Goal: Task Accomplishment & Management: Complete application form

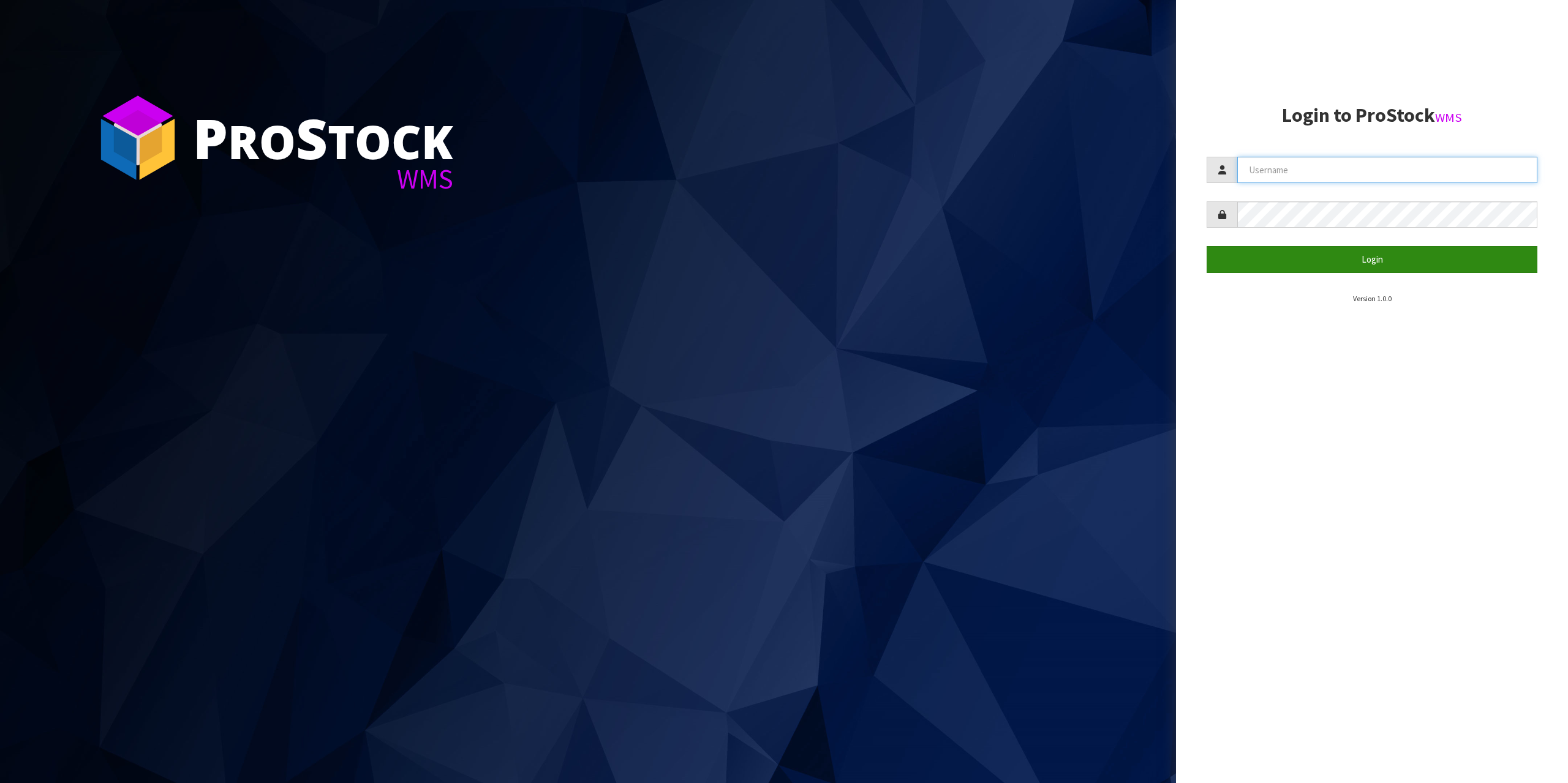
type input "[EMAIL_ADDRESS][DOMAIN_NAME]"
click at [1316, 253] on button "Login" at bounding box center [1372, 260] width 331 height 26
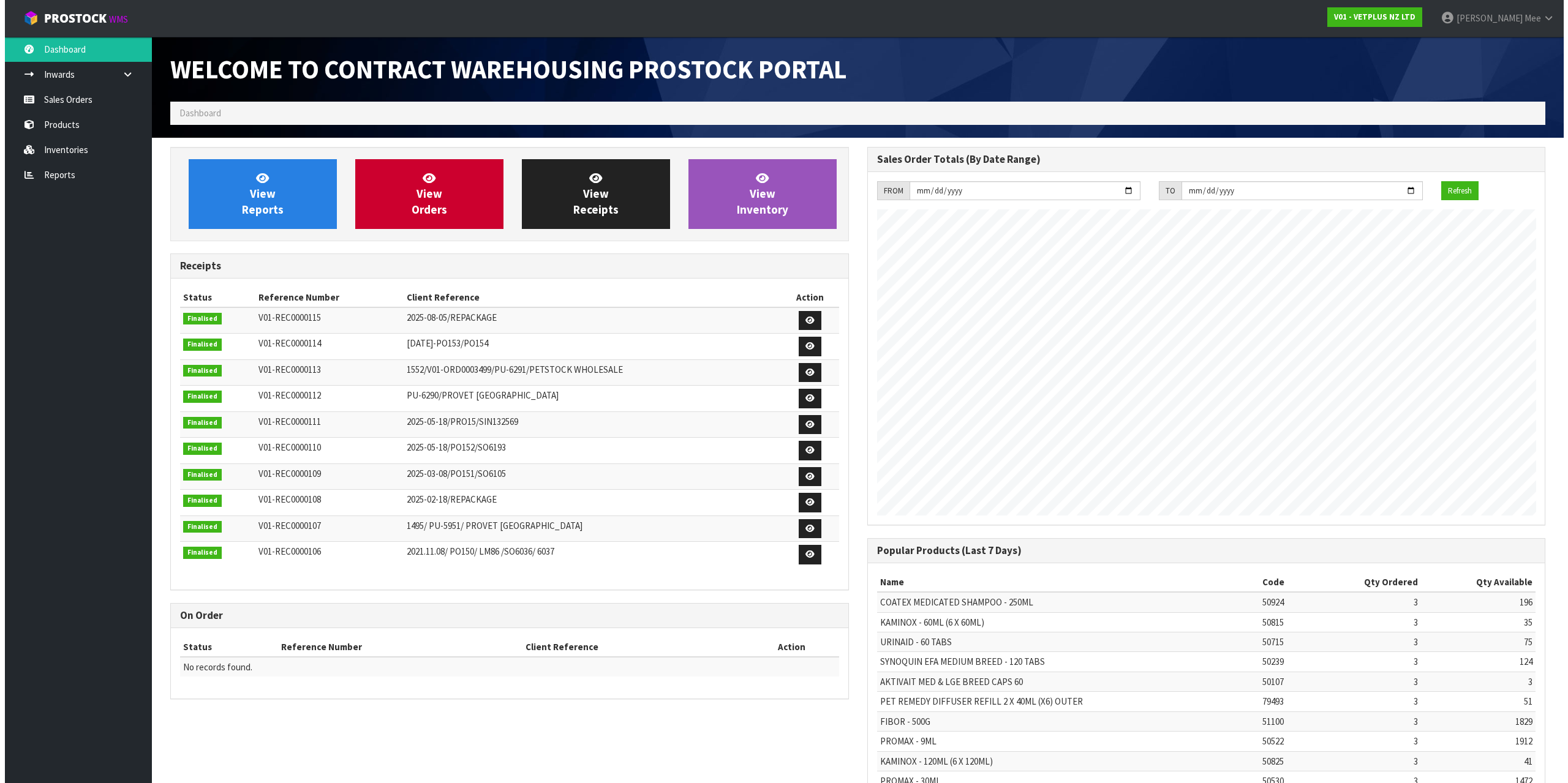
scroll to position [679, 696]
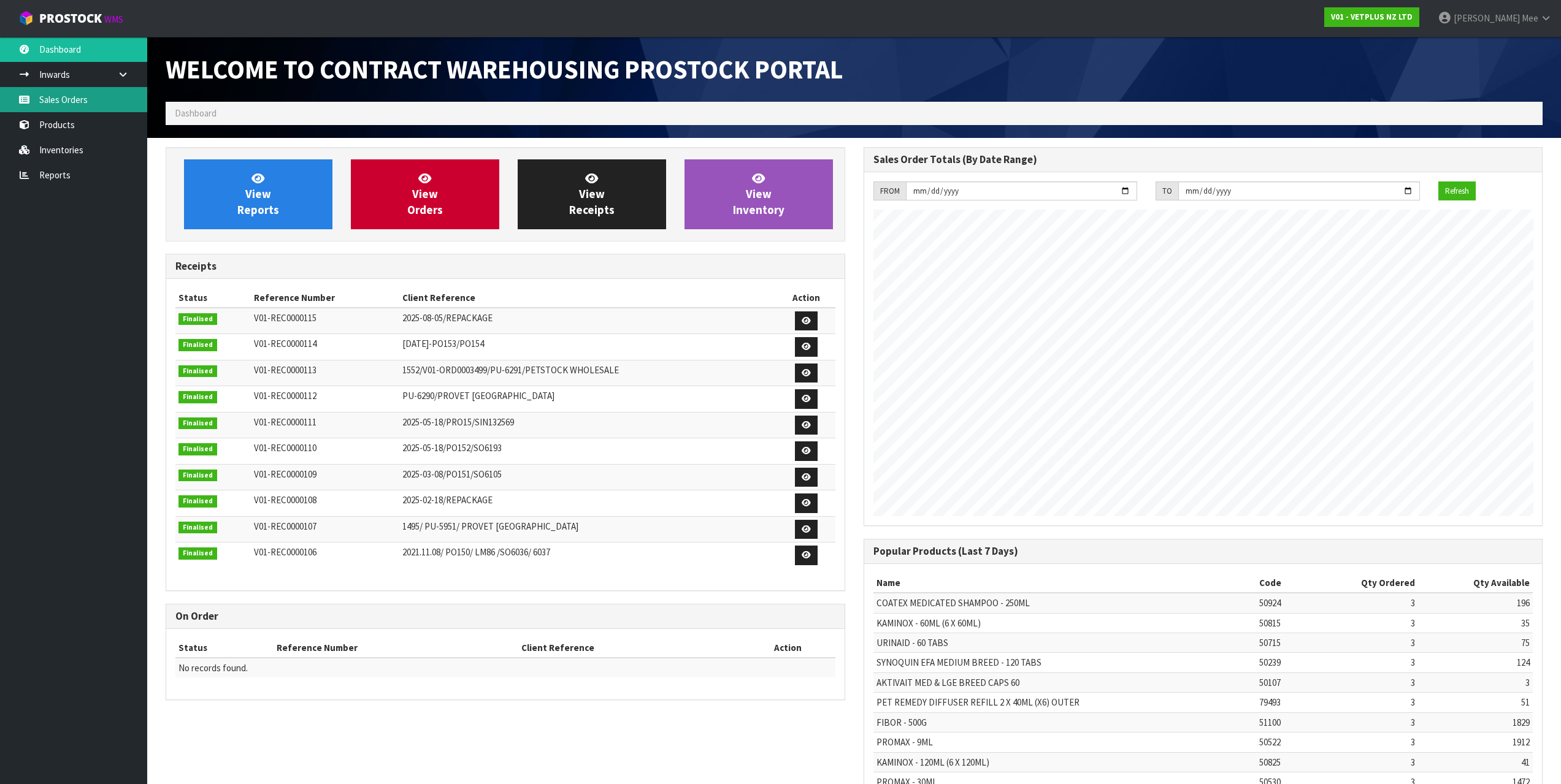
click at [29, 102] on icon at bounding box center [24, 99] width 12 height 9
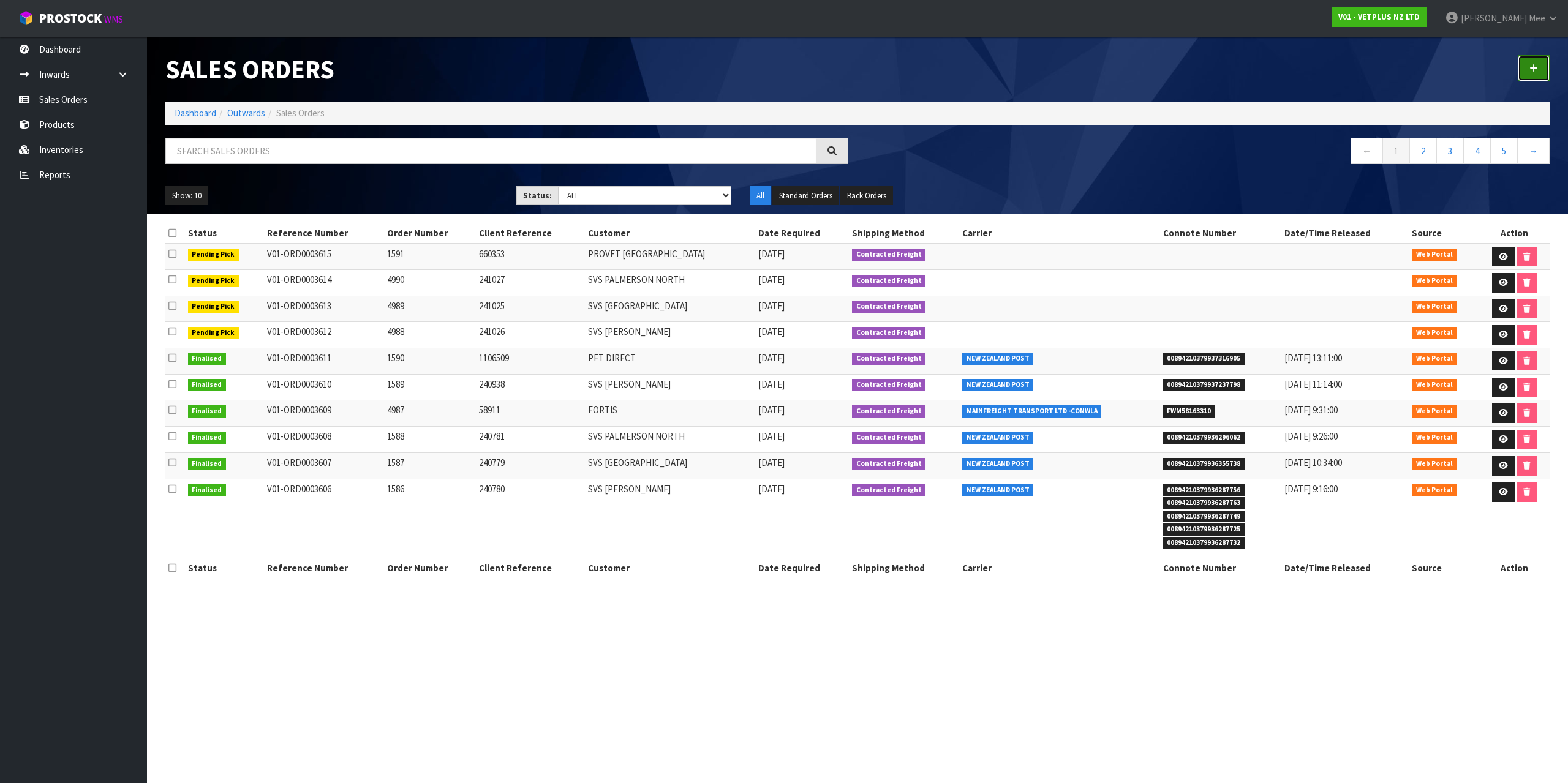
click at [1537, 74] on link at bounding box center [1533, 68] width 32 height 26
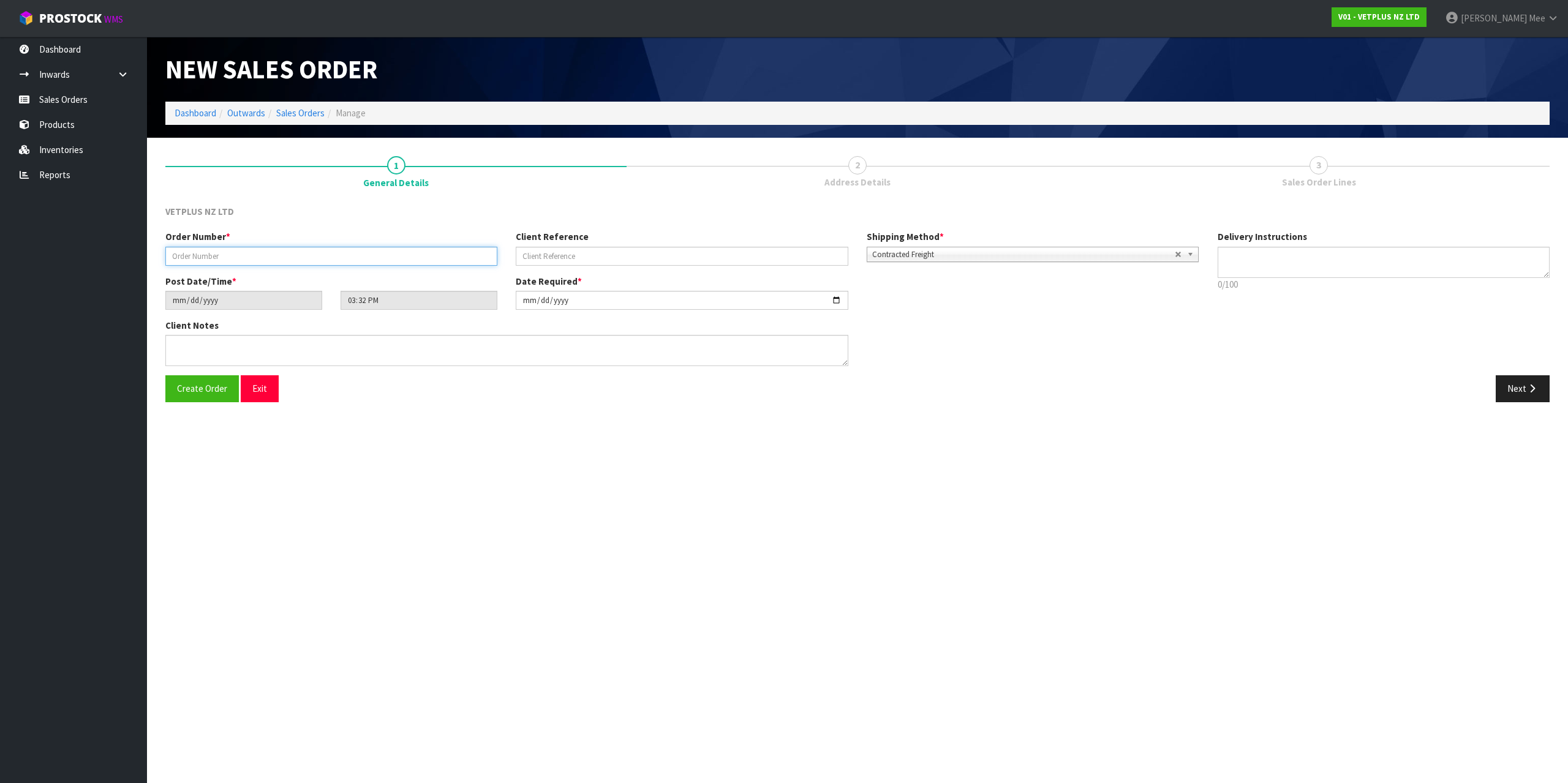
click at [293, 248] on input "text" at bounding box center [331, 256] width 332 height 19
type input "1592"
type input "698159"
click at [1537, 380] on button "Next" at bounding box center [1522, 389] width 54 height 26
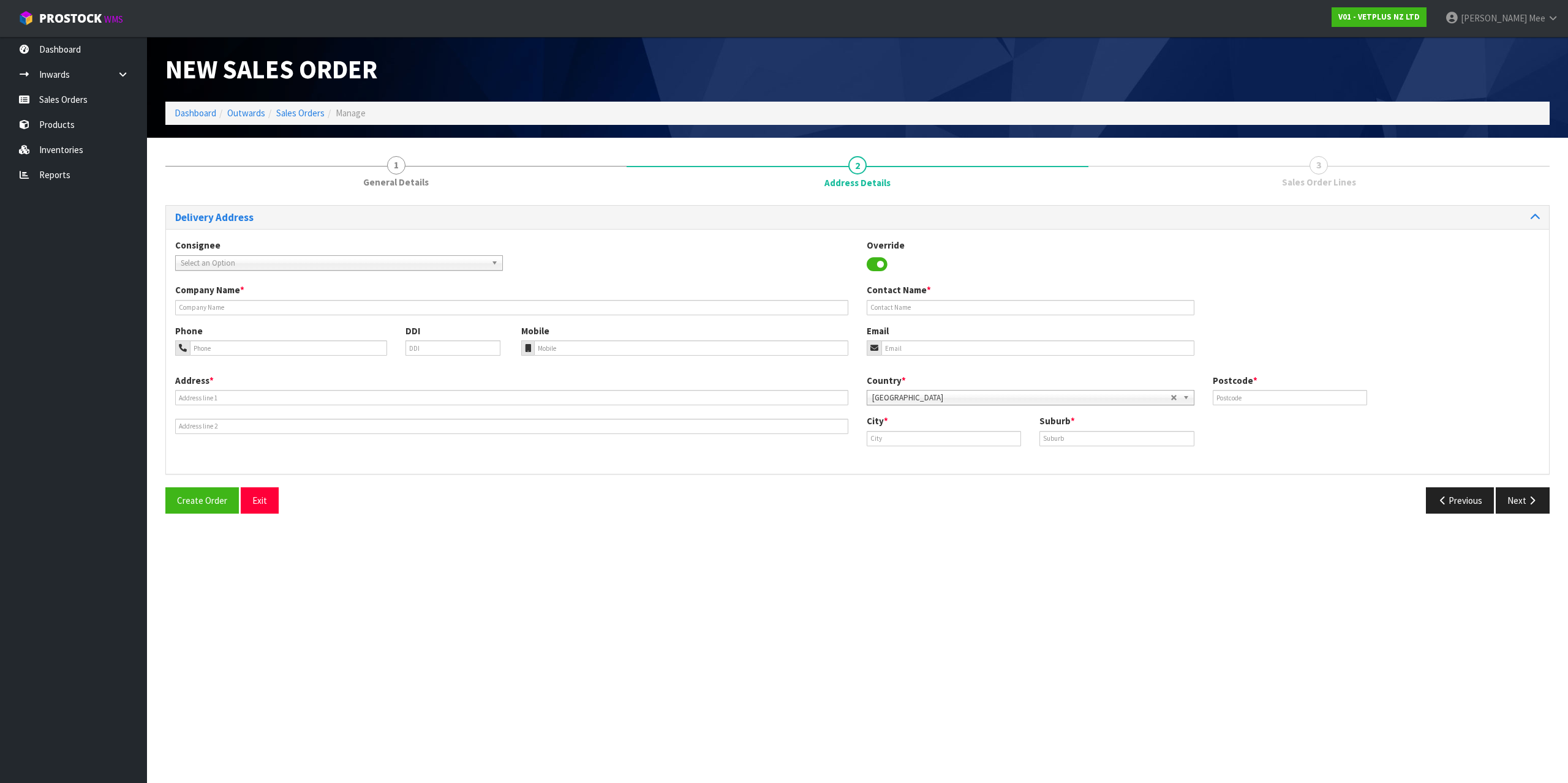
click at [243, 262] on span "Select an Option" at bounding box center [334, 263] width 306 height 15
type input "mighty"
click at [326, 302] on li "MIGAPESDL - MIGHTY APE LIMITED" at bounding box center [339, 298] width 321 height 16
type input "MIGHTY APE LIMITED"
type input "[PHONE_NUMBER]"
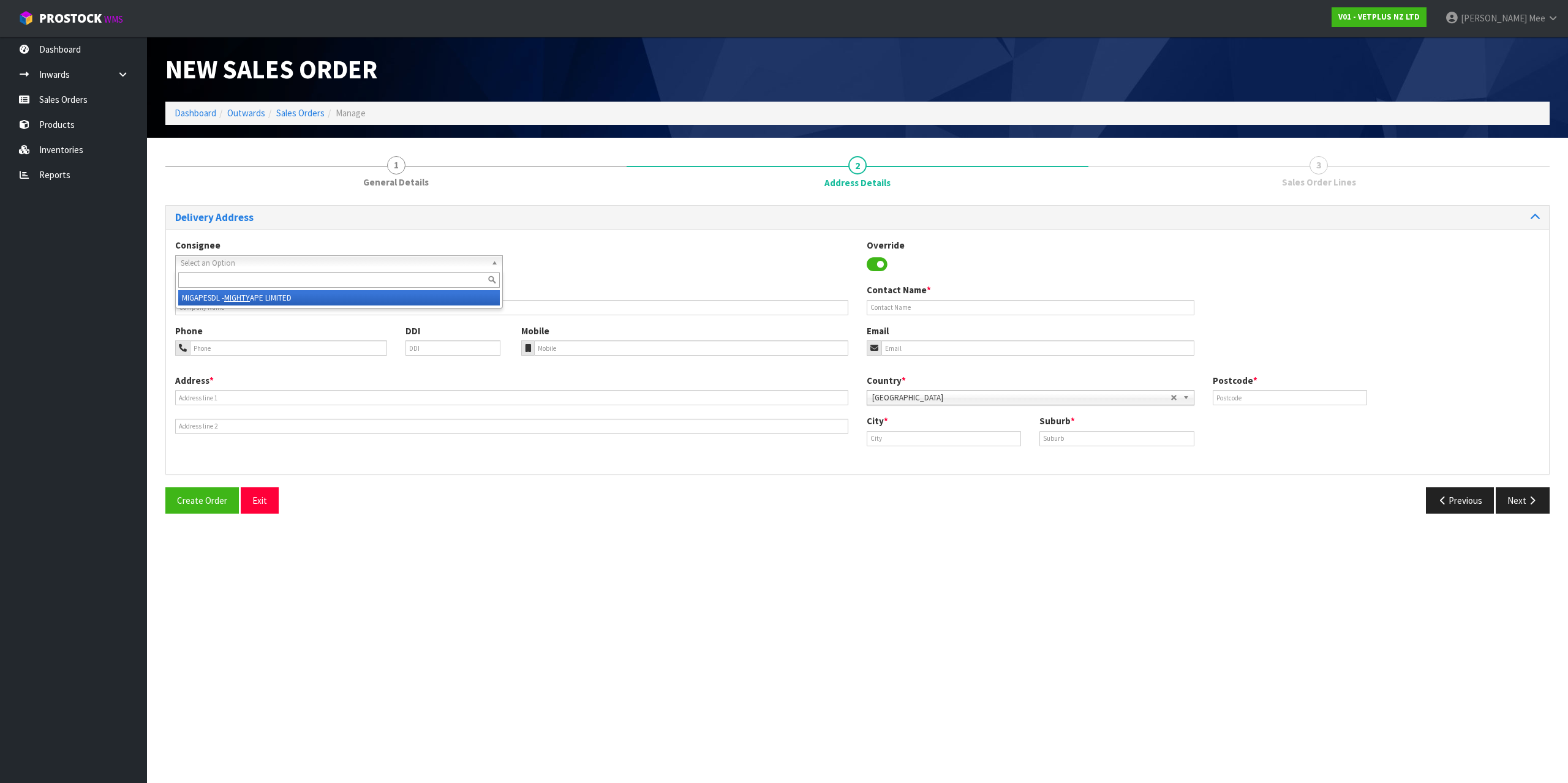
type input "[EMAIL_ADDRESS][PERSON_NAME][DOMAIN_NAME]"
type input "[STREET_ADDRESS]"
type input "0932"
type input "[GEOGRAPHIC_DATA]"
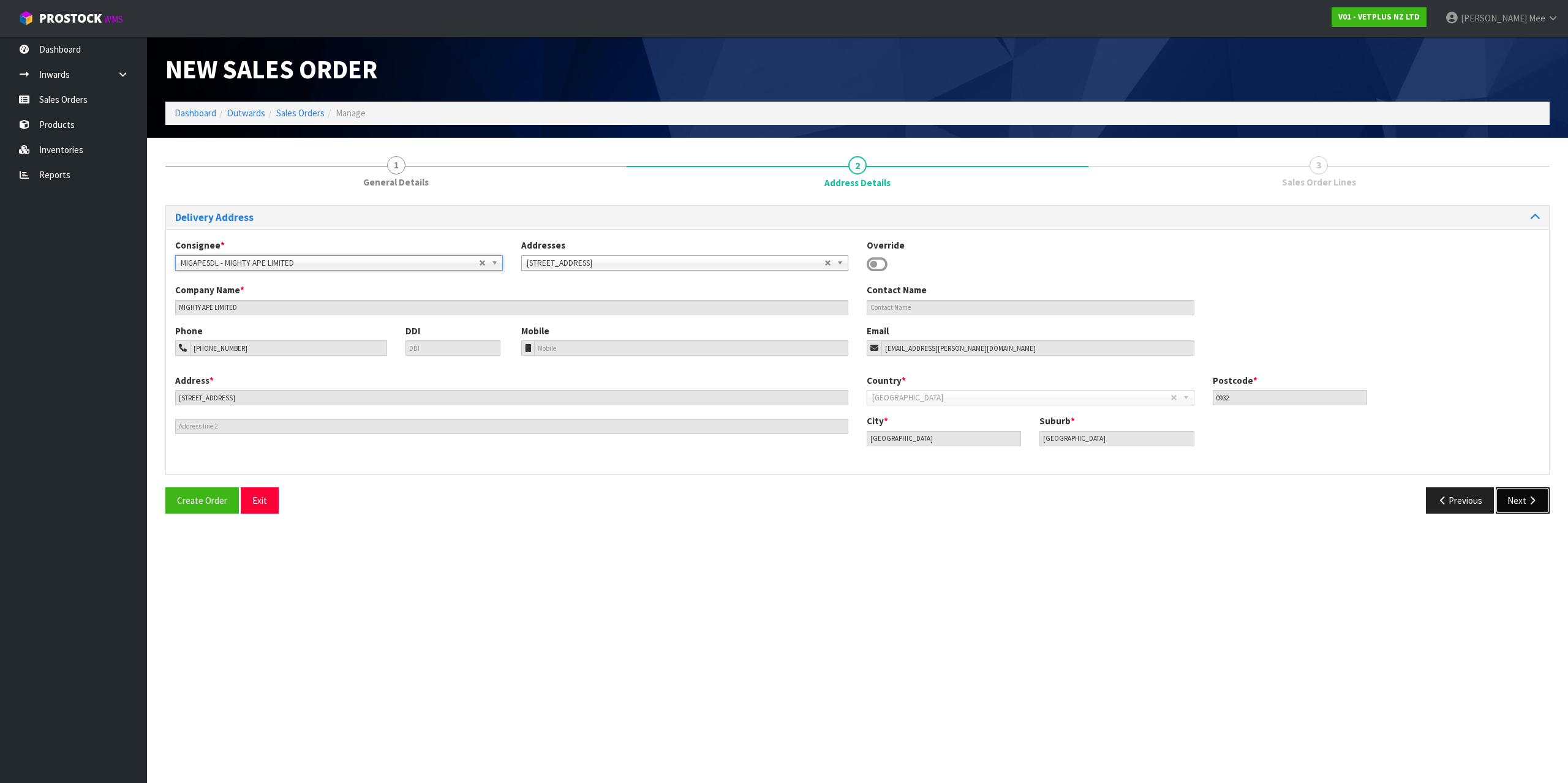
drag, startPoint x: 1539, startPoint y: 506, endPoint x: 1531, endPoint y: 506, distance: 8.0
click at [1539, 506] on button "Next" at bounding box center [1522, 500] width 54 height 26
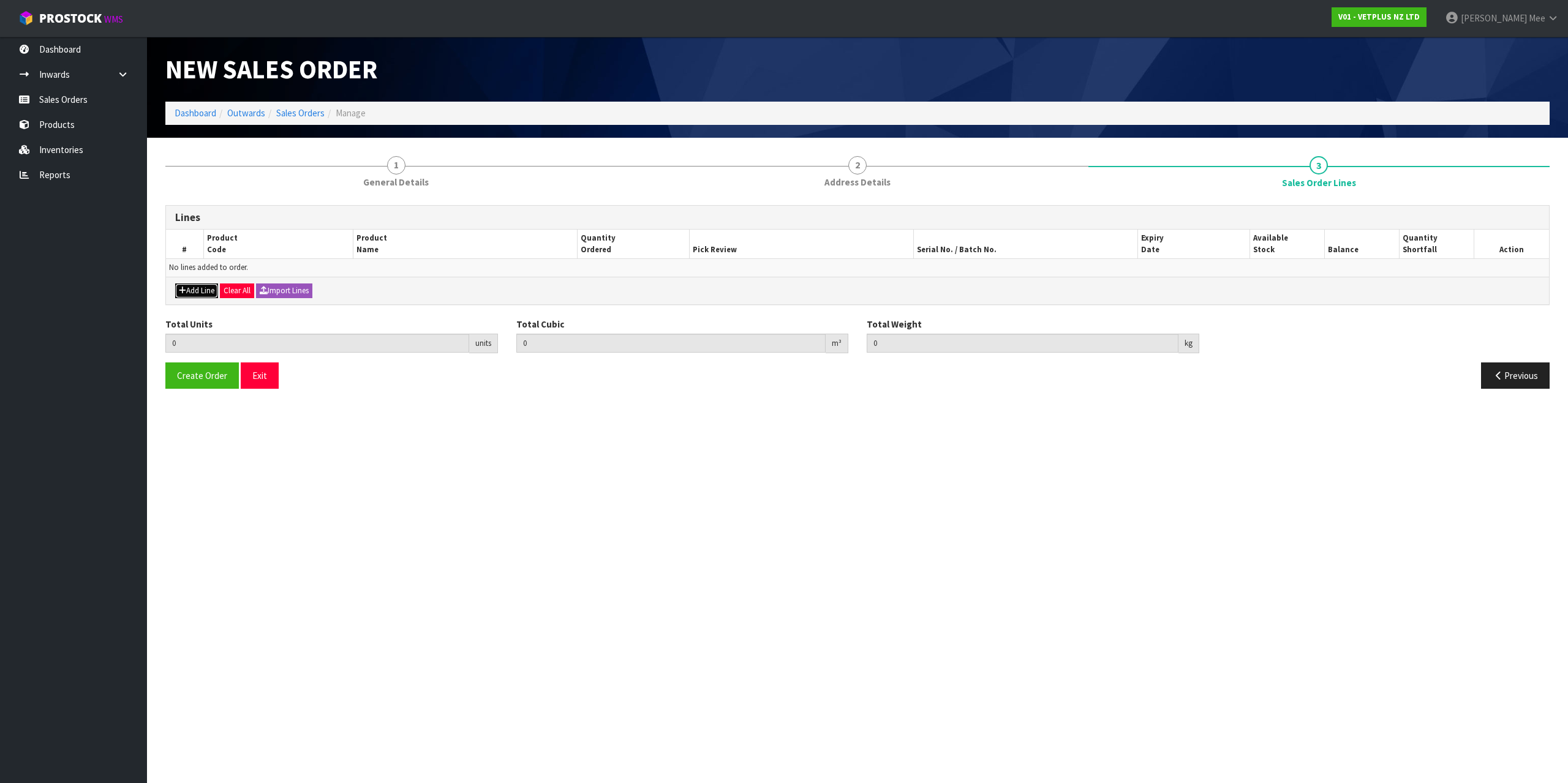
click at [205, 294] on button "Add Line" at bounding box center [197, 291] width 43 height 15
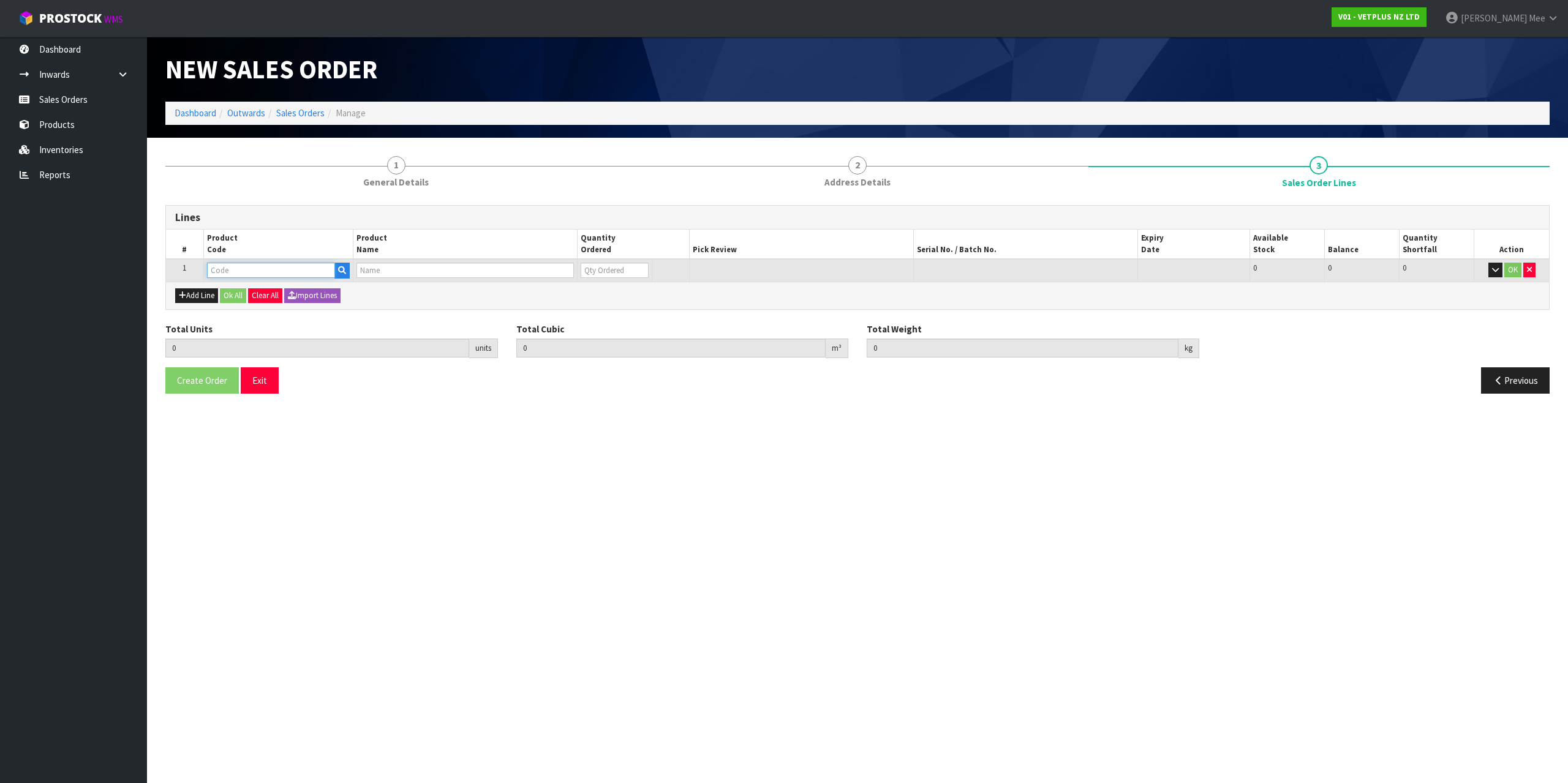
drag, startPoint x: 210, startPoint y: 290, endPoint x: 492, endPoint y: 270, distance: 282.7
click at [228, 267] on input "text" at bounding box center [271, 270] width 128 height 16
type input "79489"
type input "0.000000"
type input "0.000"
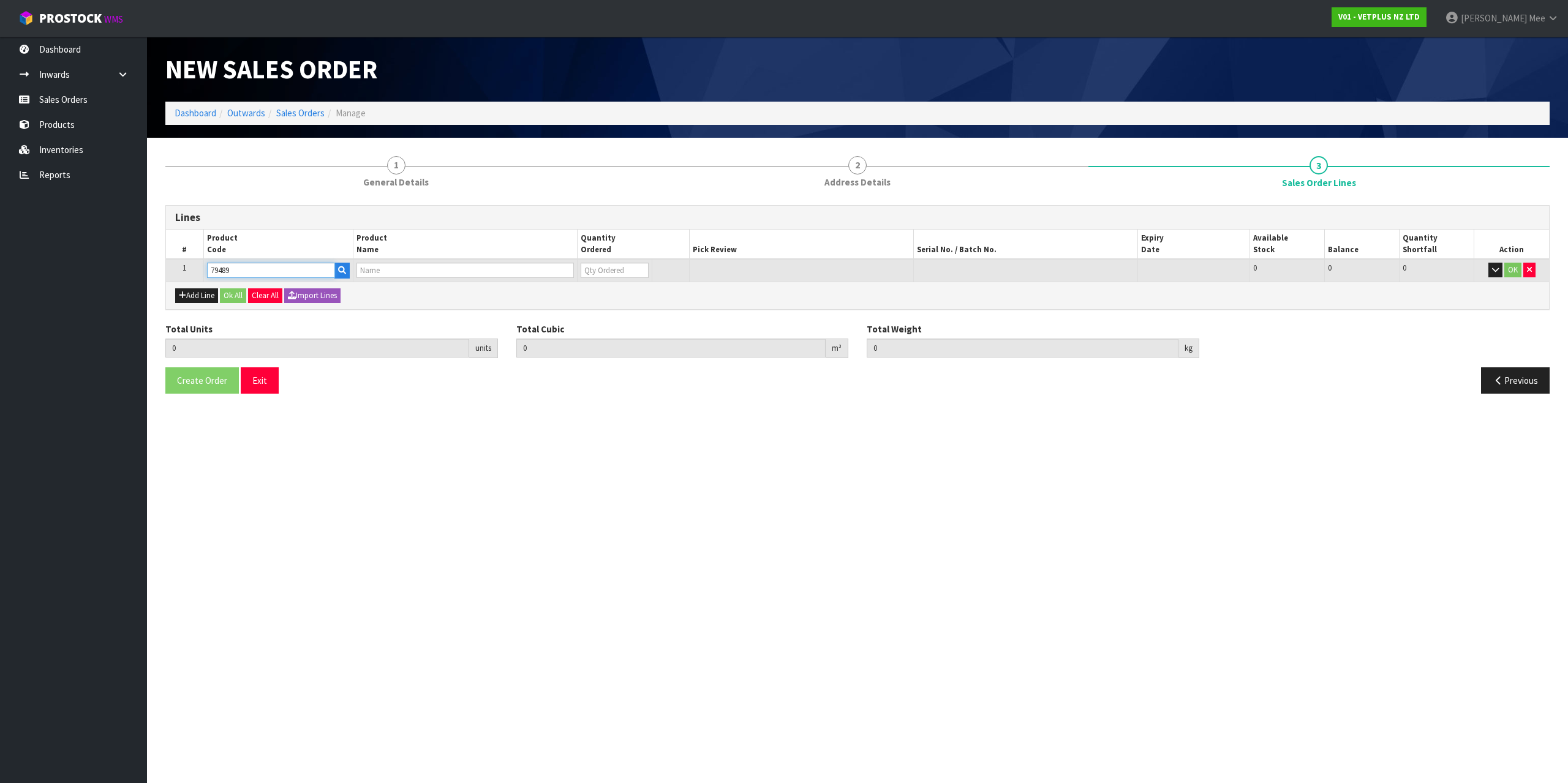
type input "PET REMEDY PLUG DIFFUSER 40ML (X6) OUTER(CALMING SPRAY)"
type input "0"
type input "79489"
click at [601, 270] on input "0" at bounding box center [606, 270] width 67 height 16
type input "1"
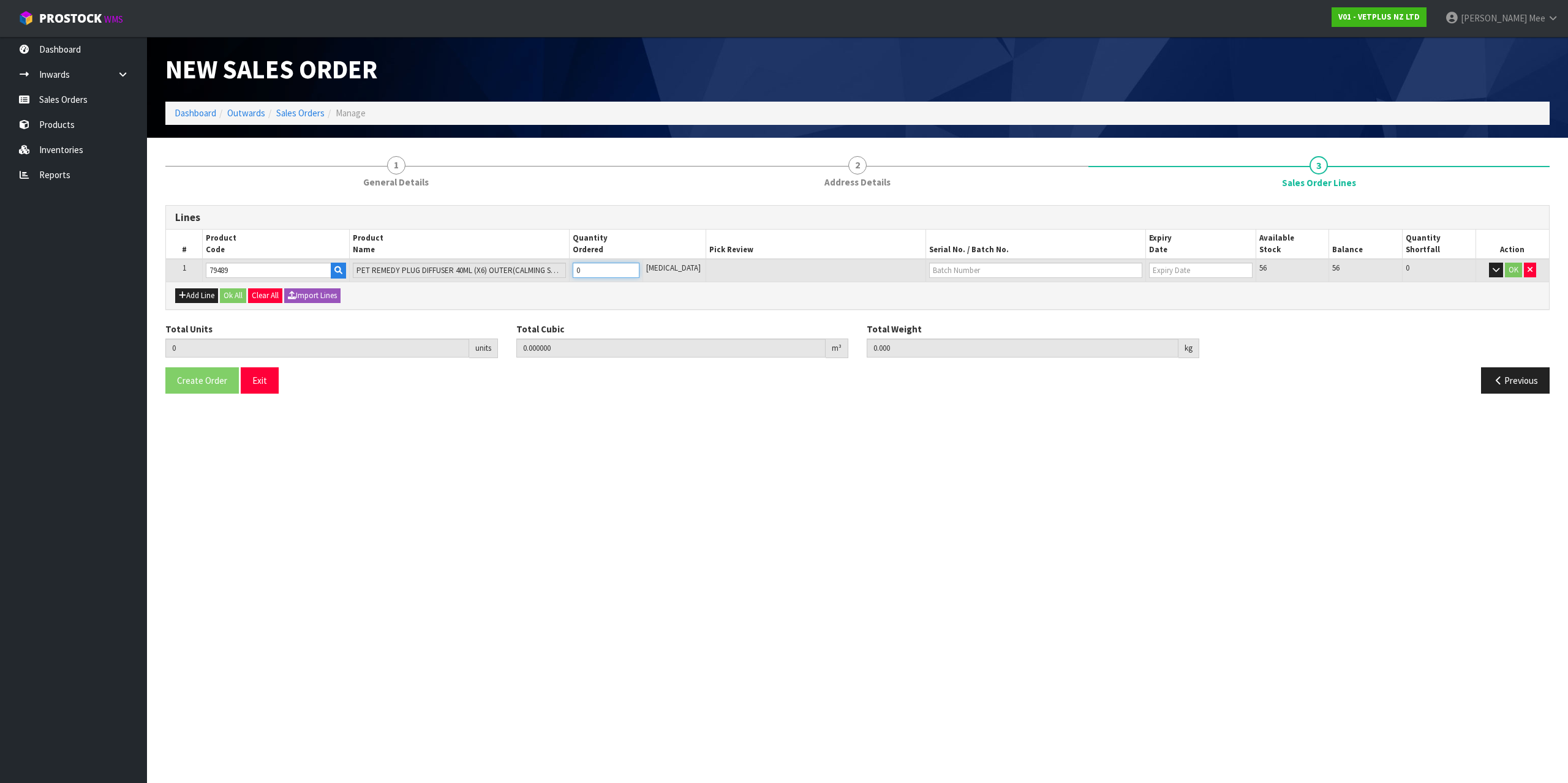
type input "0.0039"
type input "0.86"
type input "1"
click at [636, 268] on input "1" at bounding box center [606, 270] width 67 height 16
type input "2"
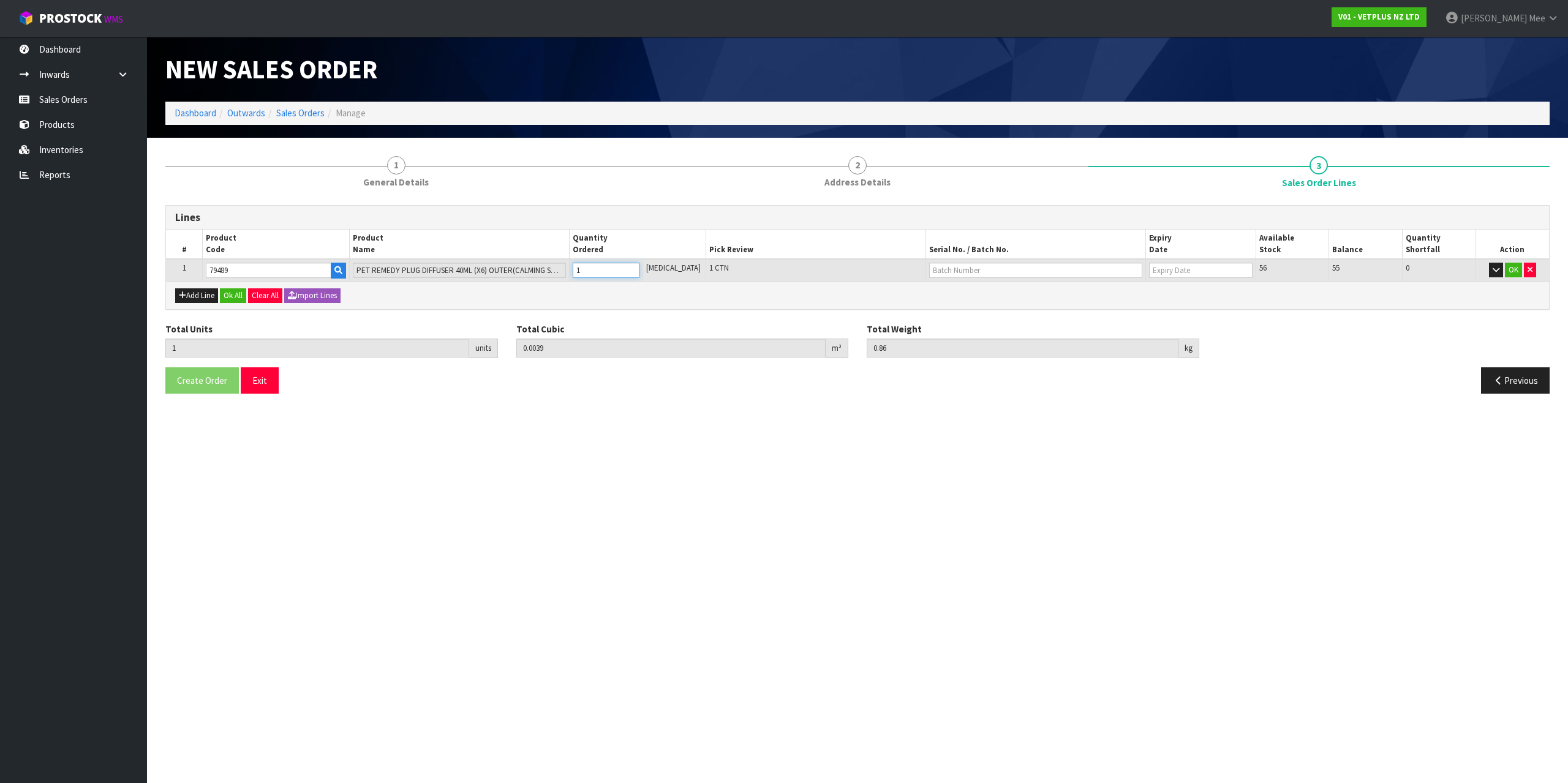
type input "0.0078"
type input "1.72"
type input "2"
click at [636, 268] on input "2" at bounding box center [606, 270] width 67 height 16
click at [234, 298] on button "Ok All" at bounding box center [233, 296] width 26 height 15
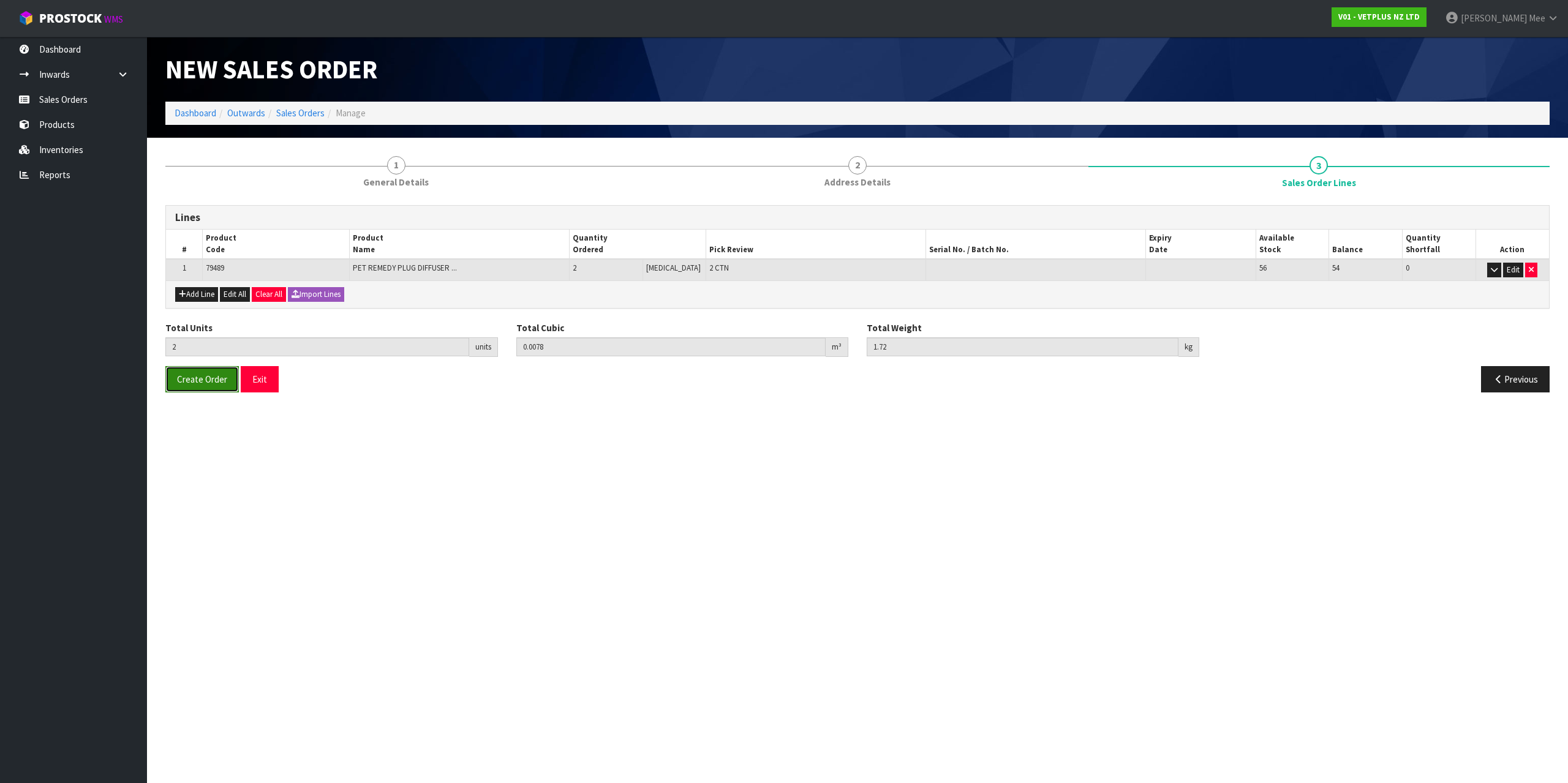
click at [210, 387] on button "Create Order" at bounding box center [202, 379] width 74 height 26
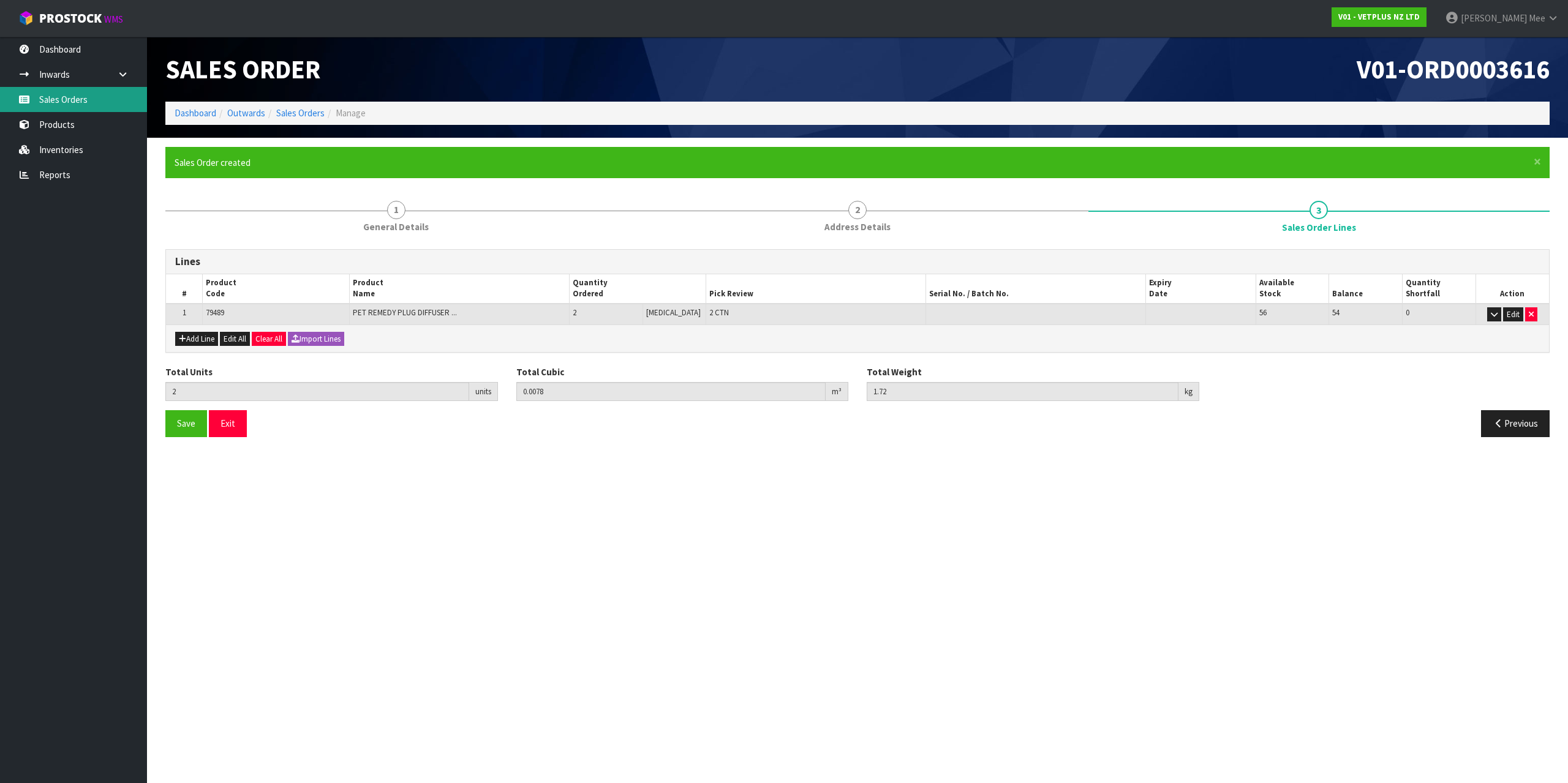
click at [84, 106] on link "Sales Orders" at bounding box center [74, 99] width 147 height 25
